Goal: Task Accomplishment & Management: Use online tool/utility

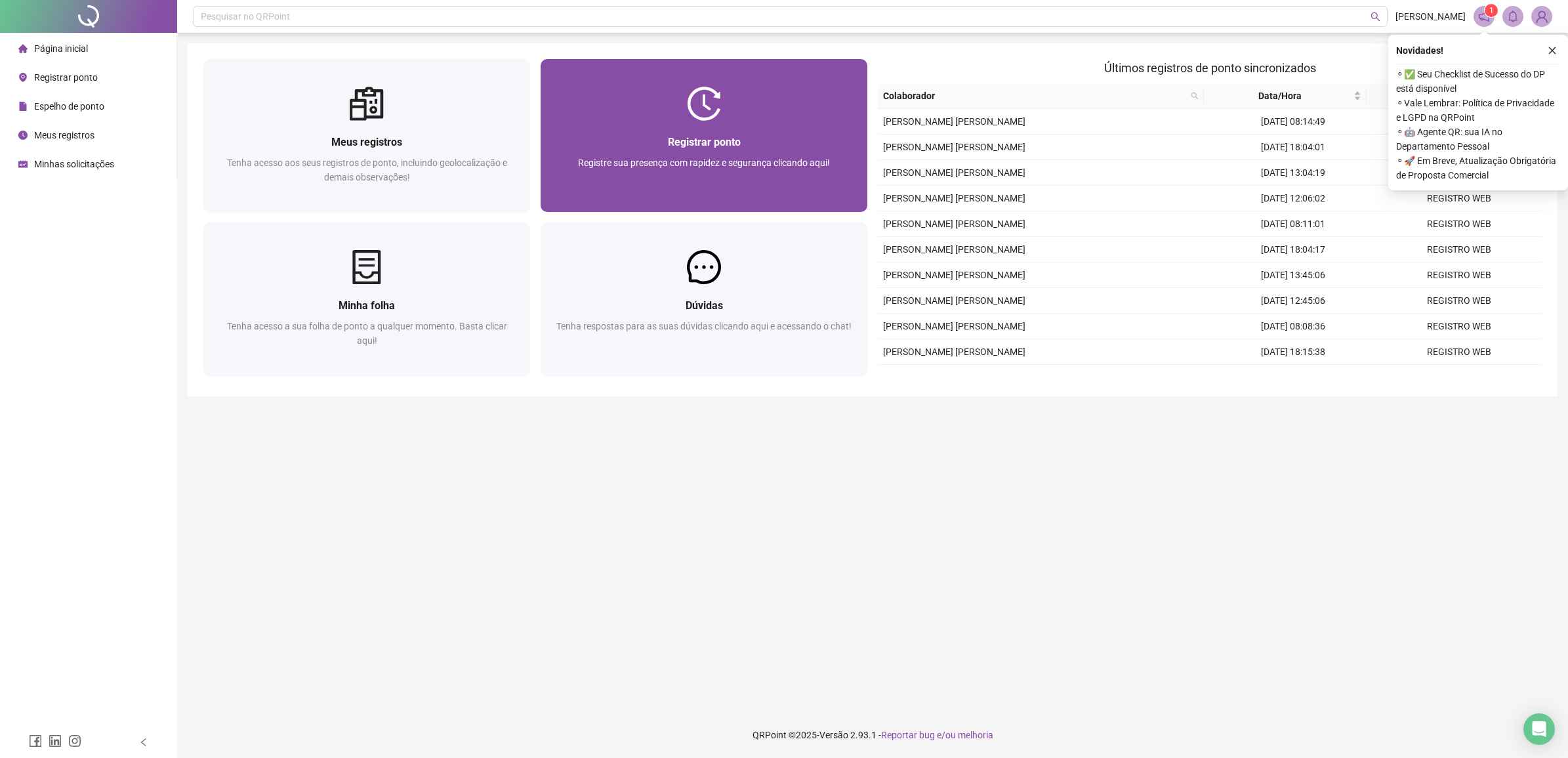
click at [746, 133] on div "Registrar ponto Registre sua presença com rapidez e segurança clicando aqui!" at bounding box center [705, 166] width 327 height 91
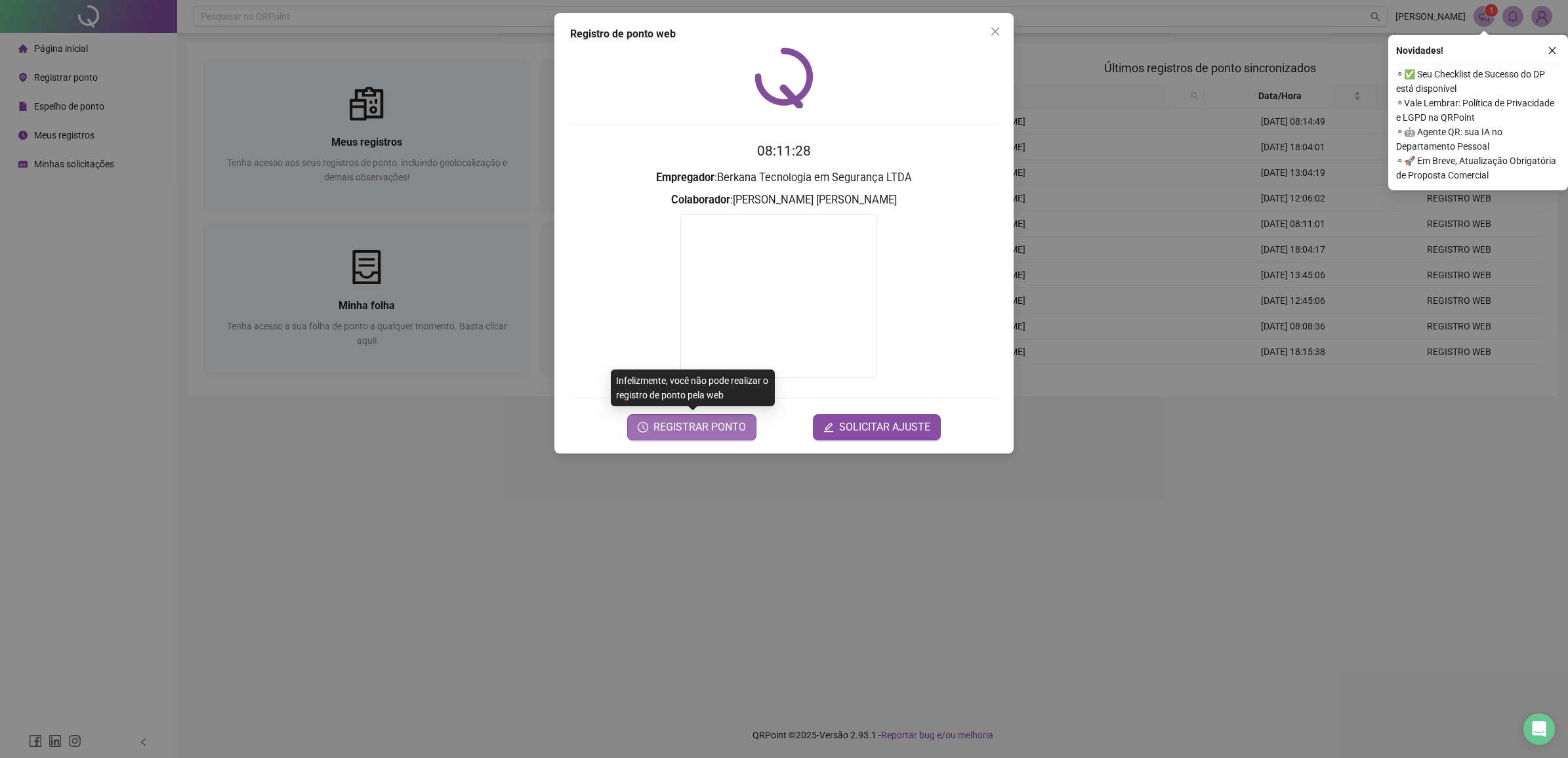
click at [683, 425] on span "REGISTRAR PONTO" at bounding box center [700, 427] width 93 height 16
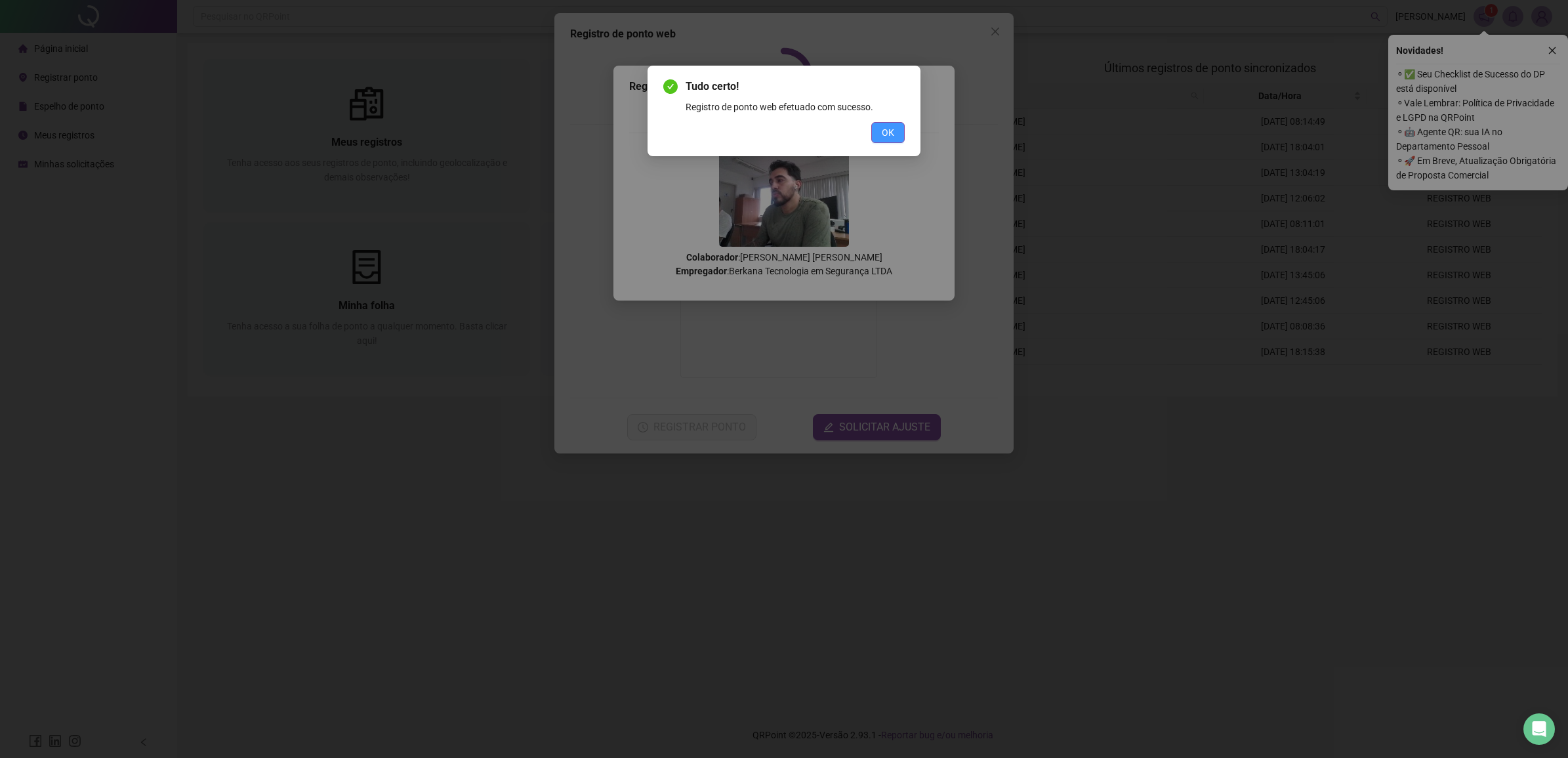
click at [884, 128] on span "OK" at bounding box center [888, 133] width 12 height 15
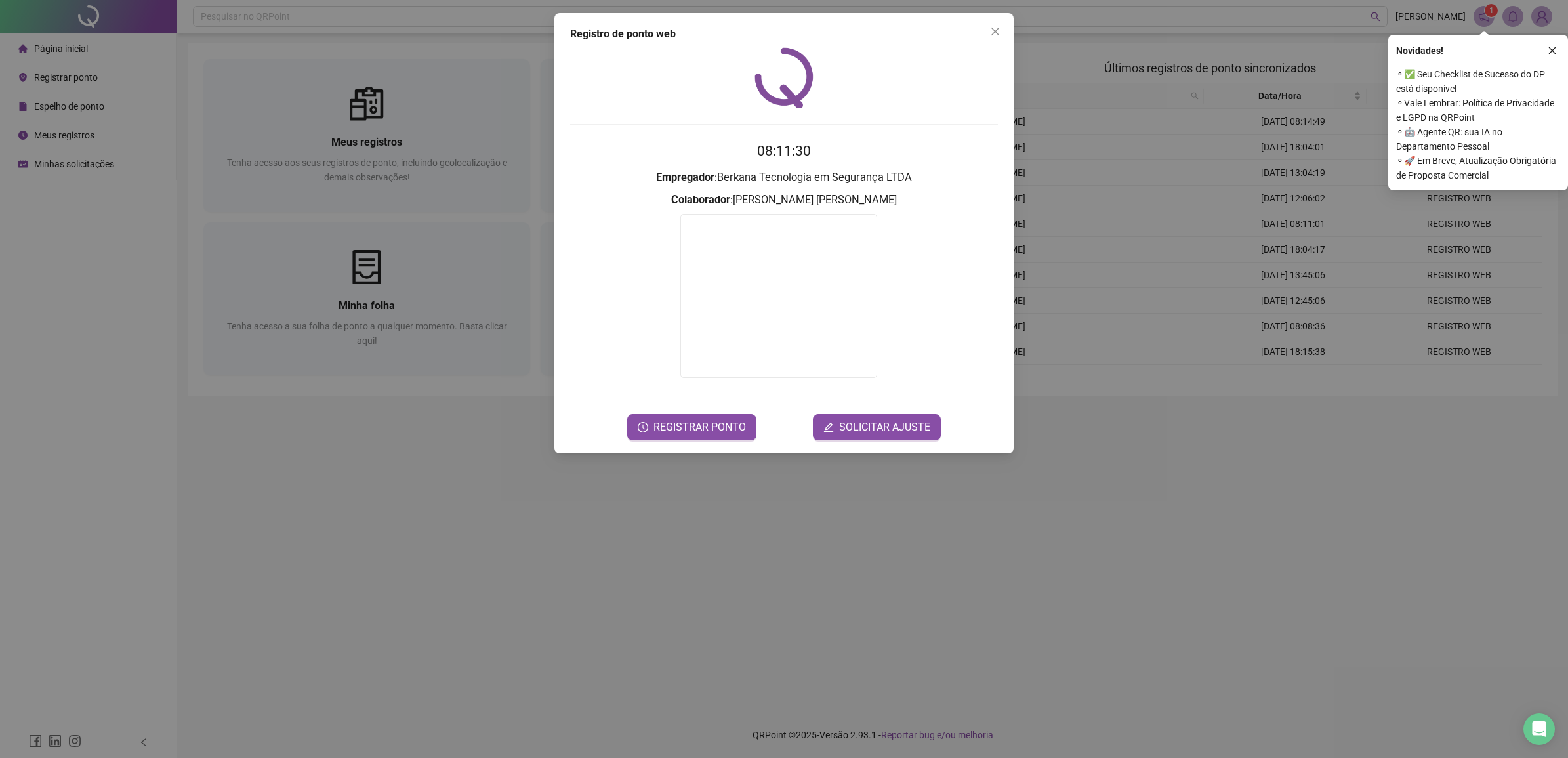
click at [436, 546] on div "Registro [PERSON_NAME] web 08:11:30 Empregador : Berkana Tecnologia em Seguranç…" at bounding box center [784, 379] width 1568 height 758
